Goal: Information Seeking & Learning: Find specific fact

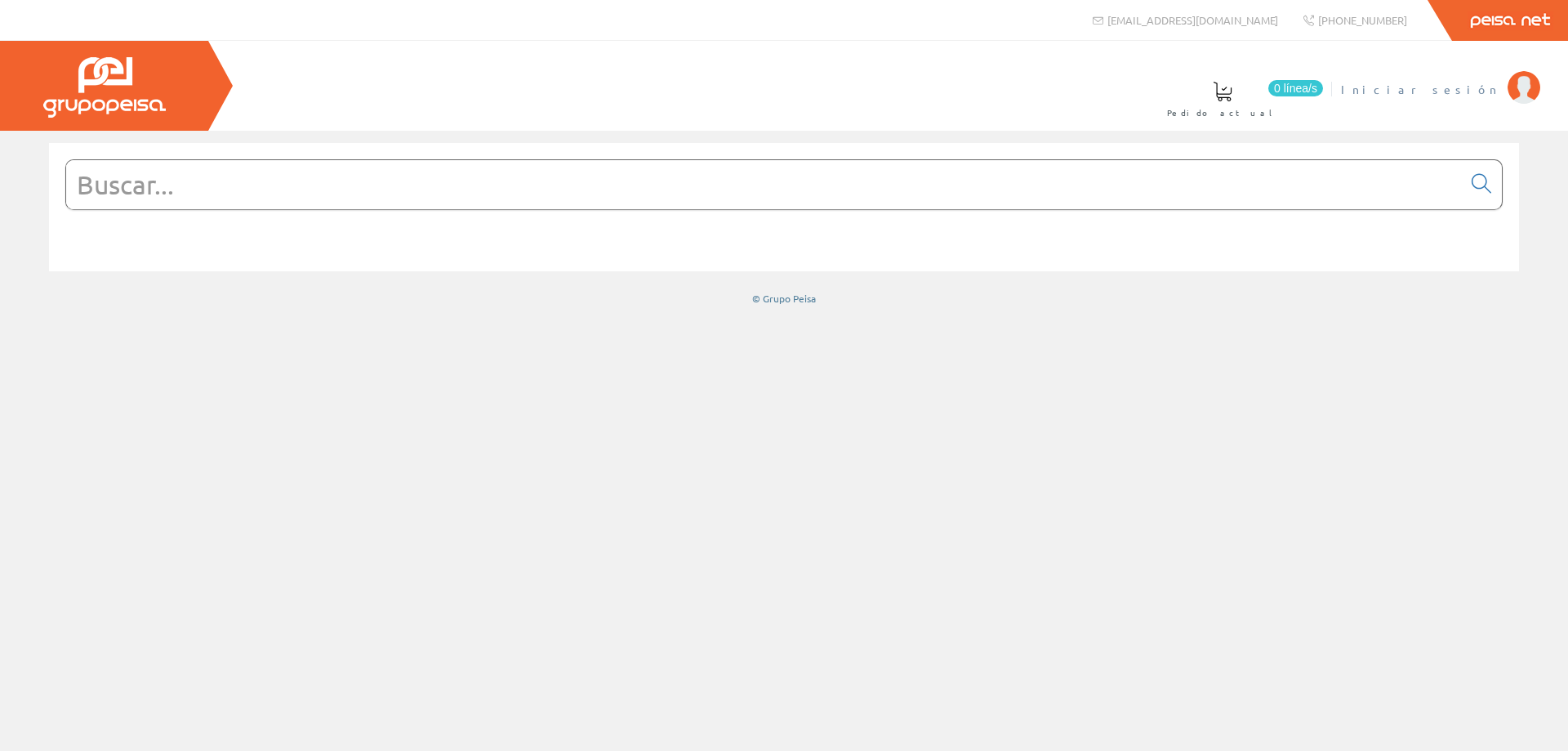
click at [1479, 84] on span "Iniciar sesión" at bounding box center [1420, 88] width 159 height 16
click at [378, 198] on input "text" at bounding box center [763, 185] width 1396 height 49
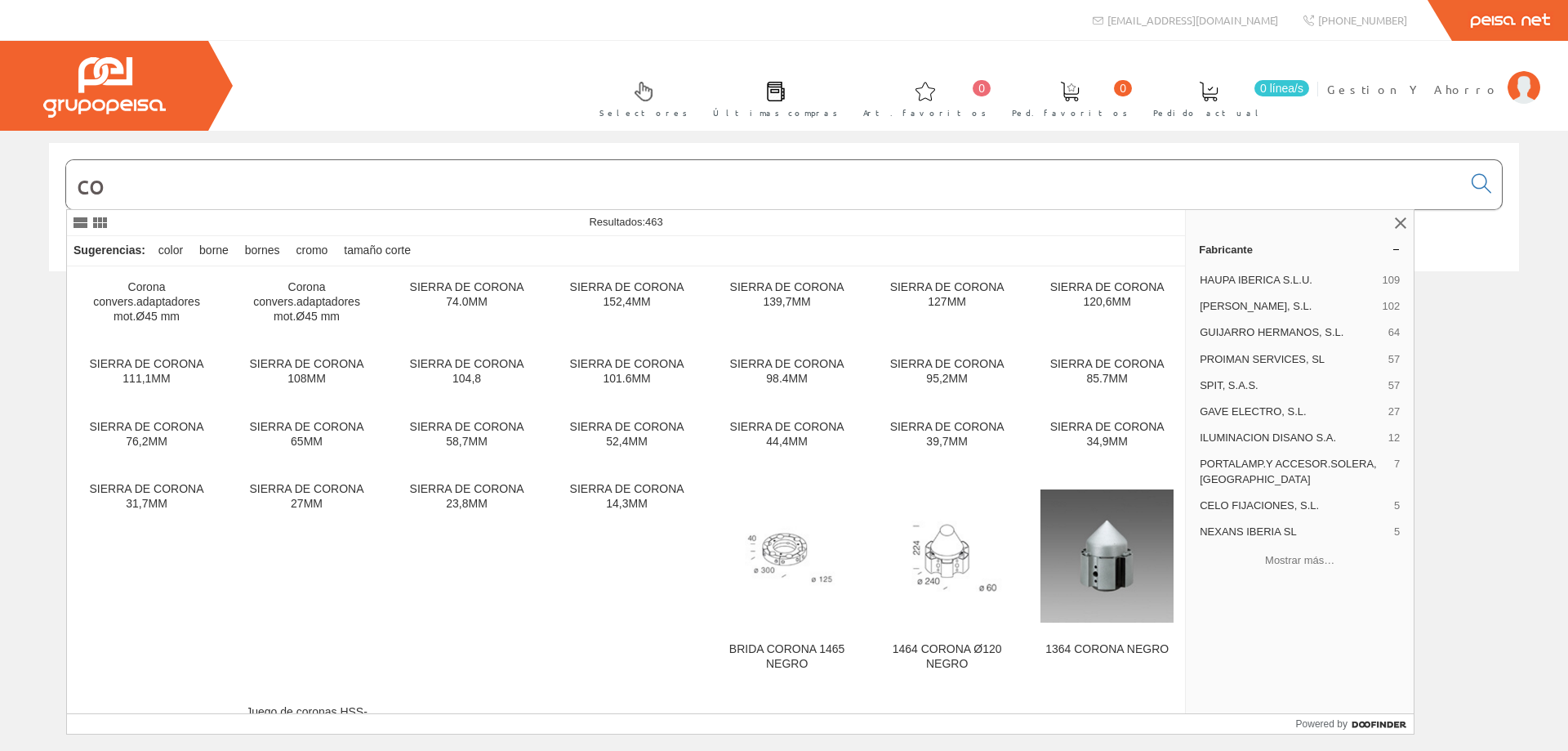
type input "c"
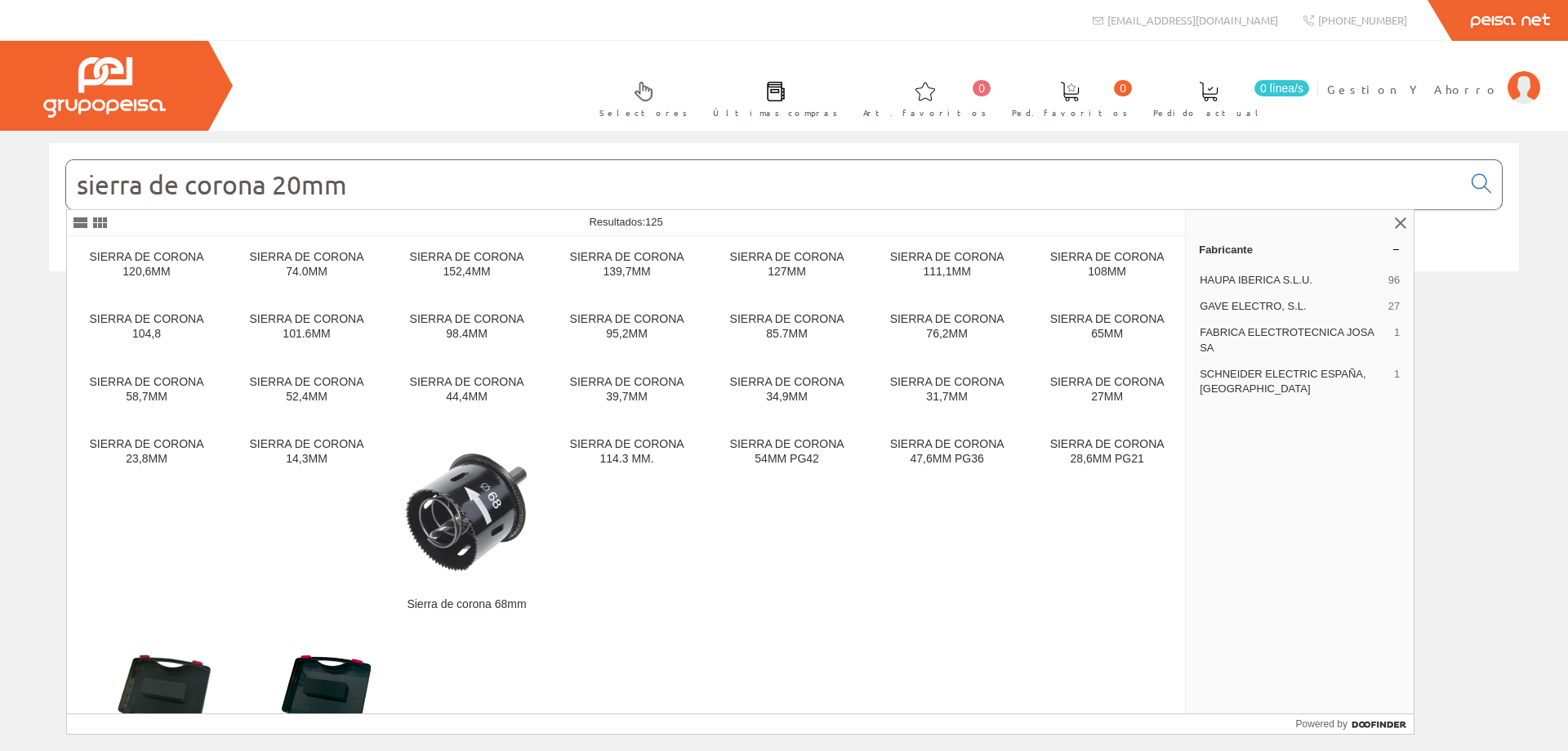
click at [300, 197] on input "sierra de corona 20mm" at bounding box center [763, 185] width 1396 height 49
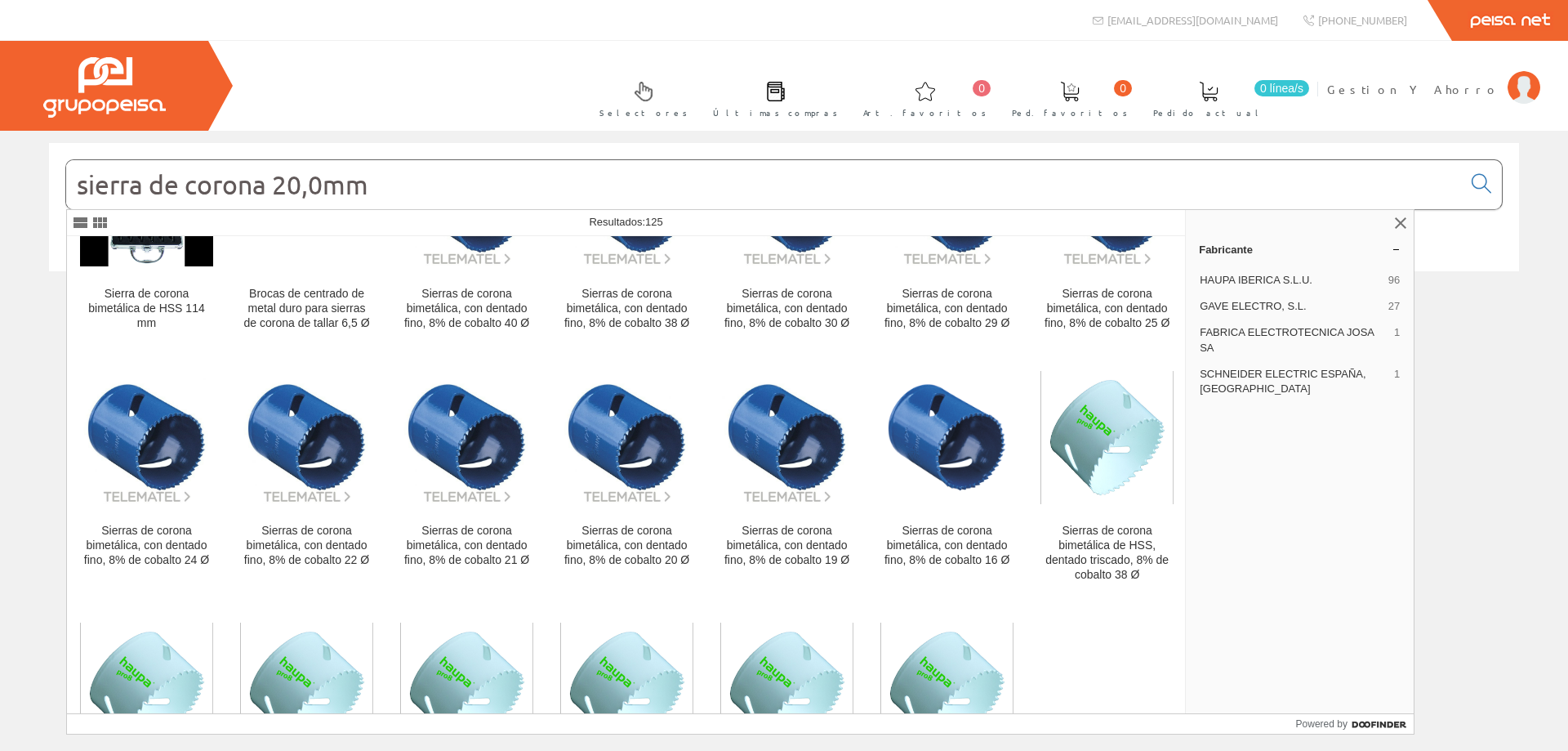
scroll to position [3056, 0]
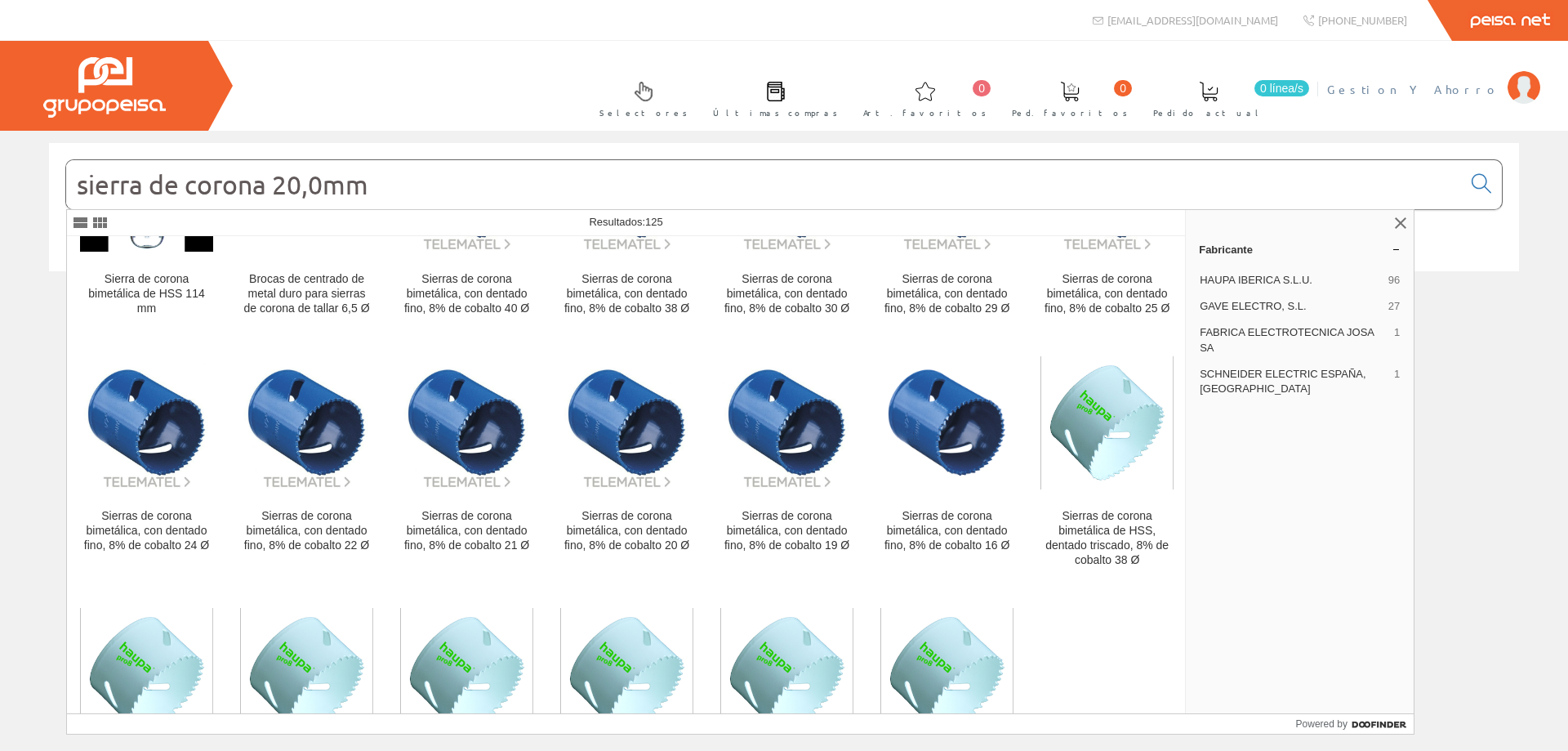
type input "sierra de corona 20,0mm"
click at [1456, 89] on span "Gestion Y Ahorro" at bounding box center [1413, 88] width 172 height 16
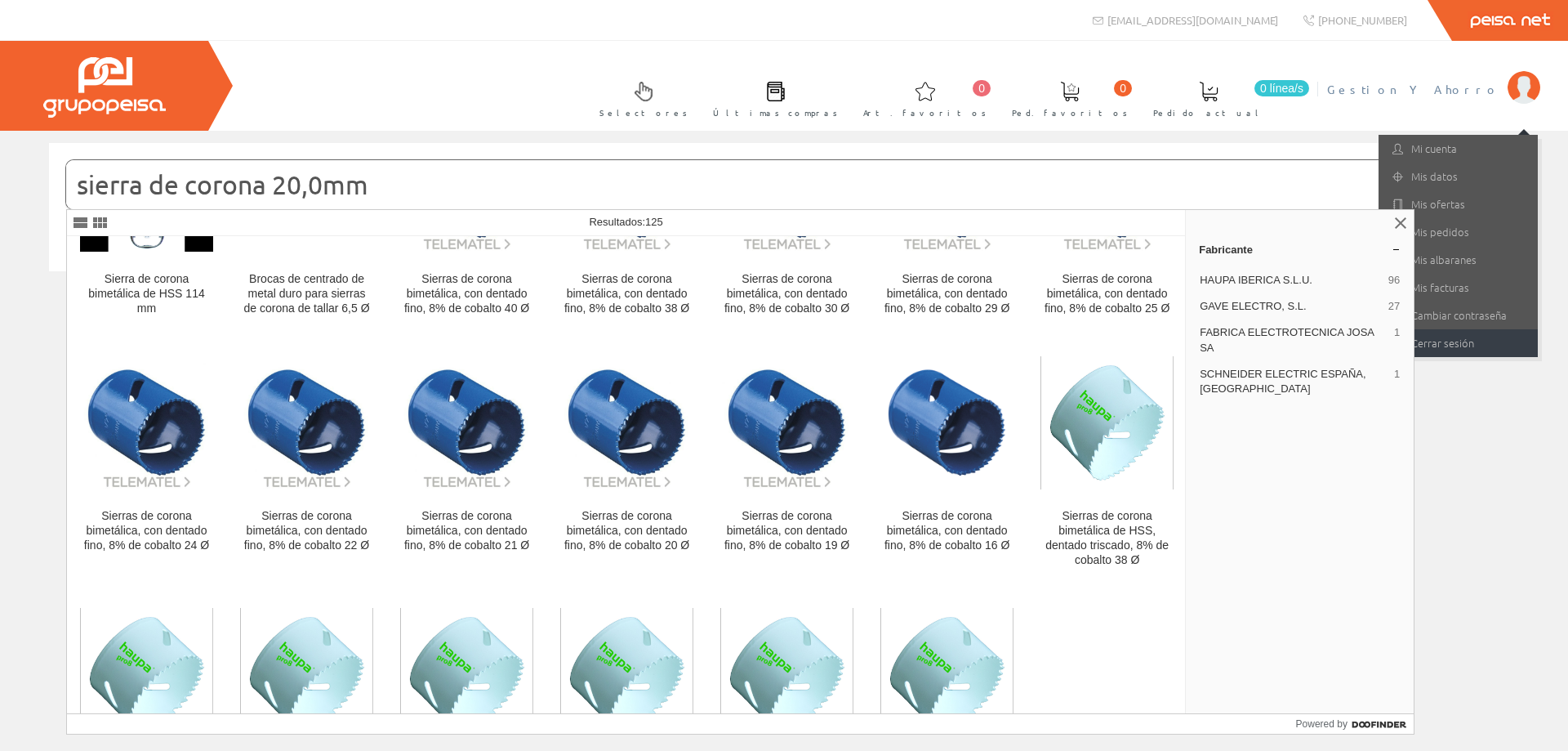
click at [1462, 350] on link "Cerrar sesión" at bounding box center [1458, 343] width 160 height 27
